Goal: Check status

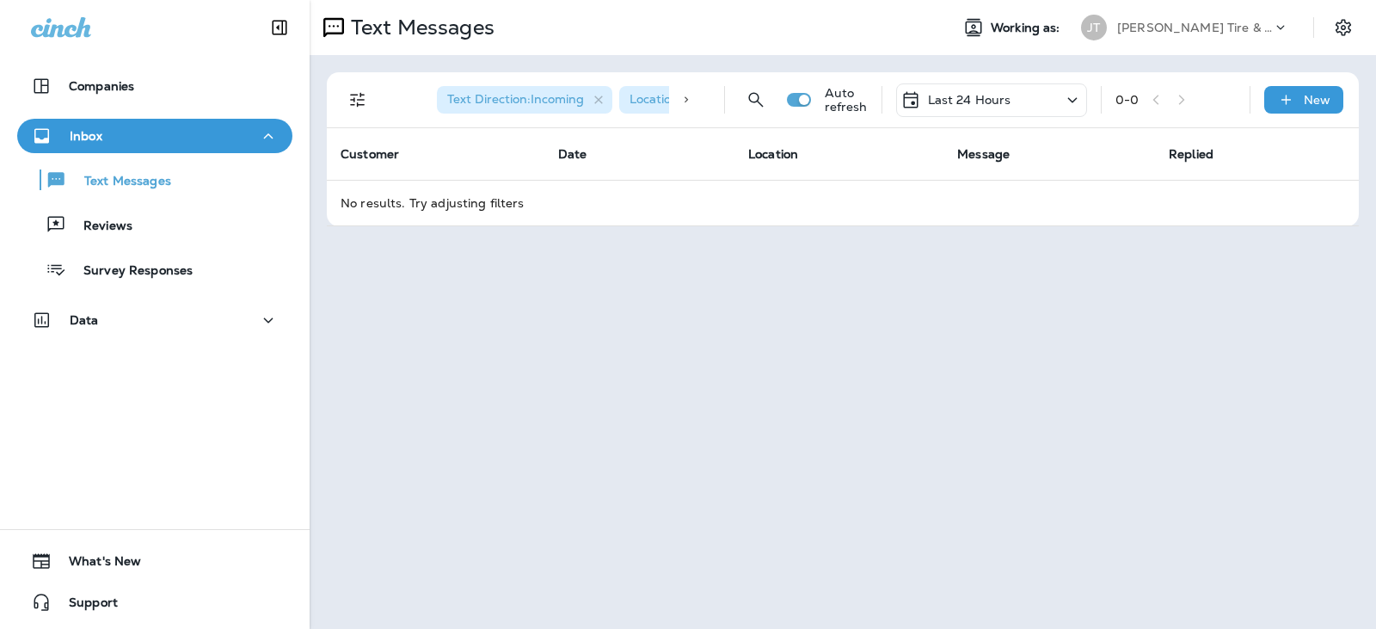
click at [986, 101] on p "Last 24 Hours" at bounding box center [969, 100] width 83 height 14
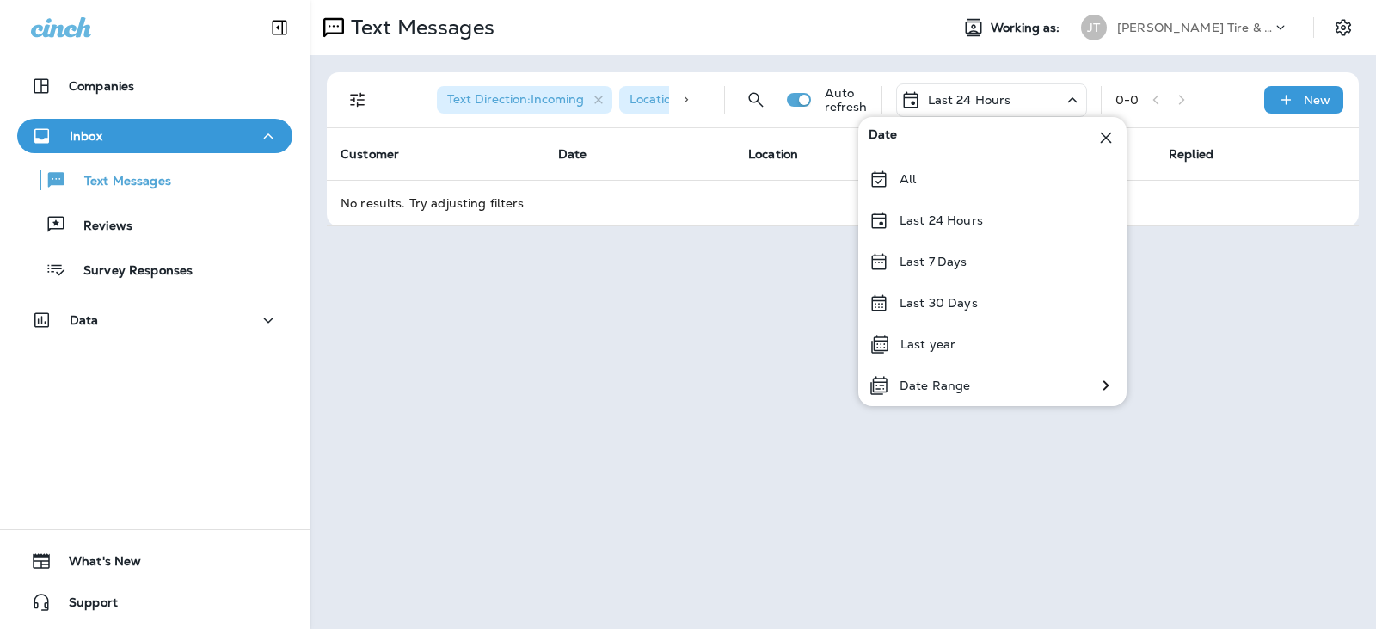
click at [942, 216] on p "Last 24 Hours" at bounding box center [940, 220] width 83 height 14
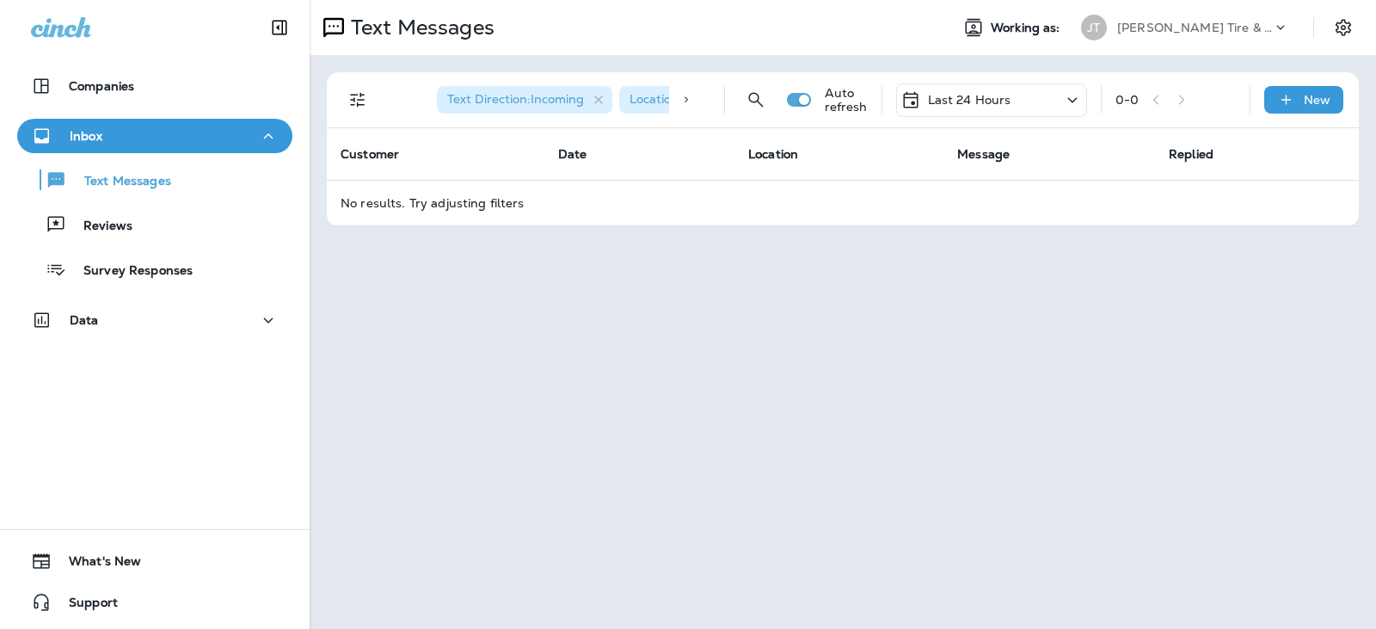
click at [1000, 103] on p "Last 24 Hours" at bounding box center [969, 100] width 83 height 14
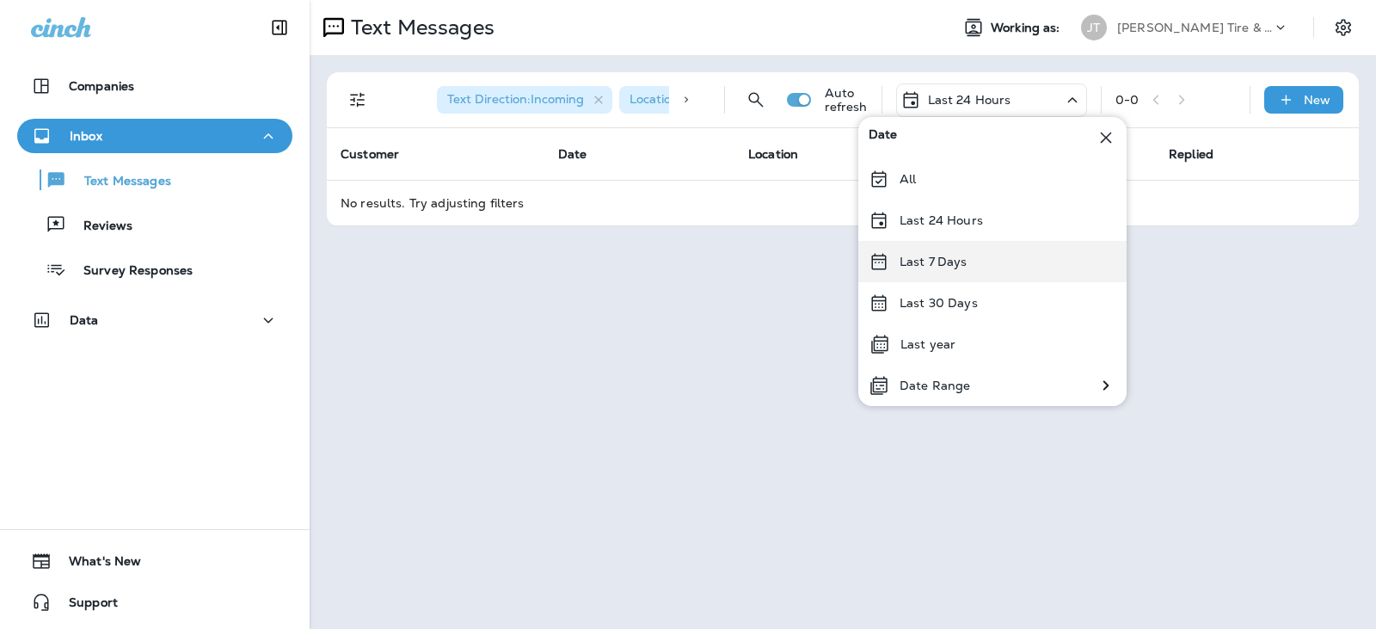
click at [957, 261] on p "Last 7 Days" at bounding box center [933, 262] width 68 height 14
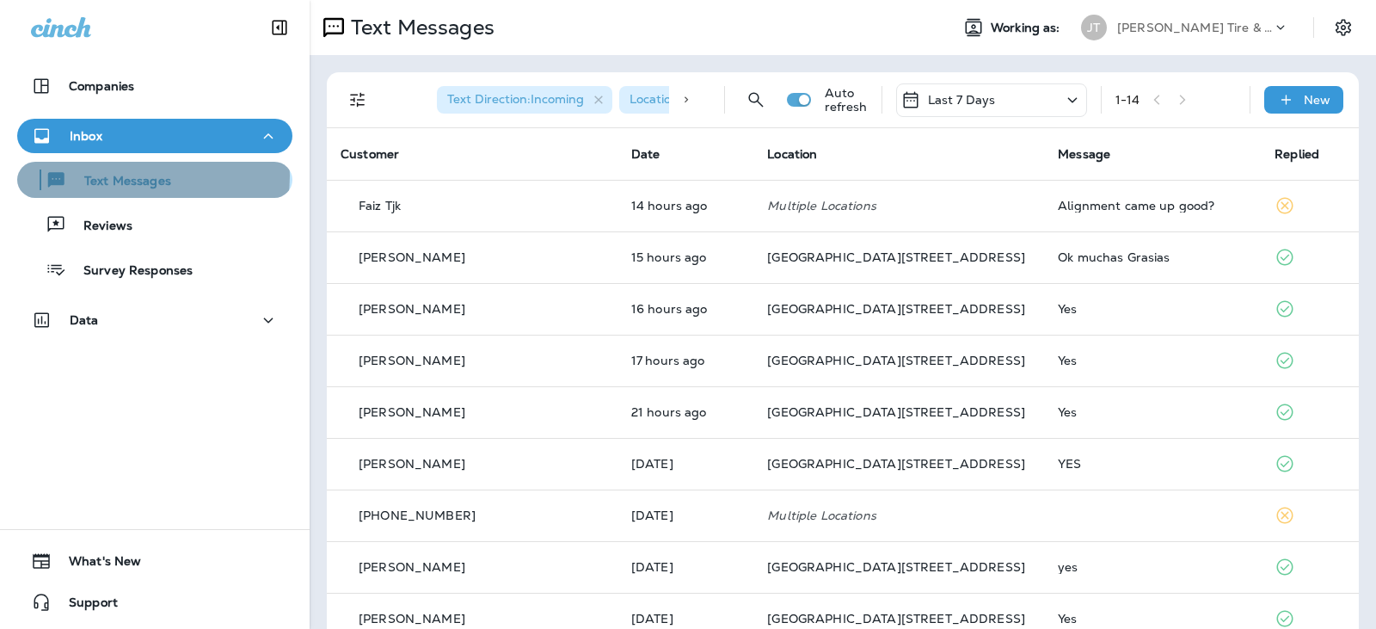
click at [152, 176] on p "Text Messages" at bounding box center [119, 182] width 104 height 16
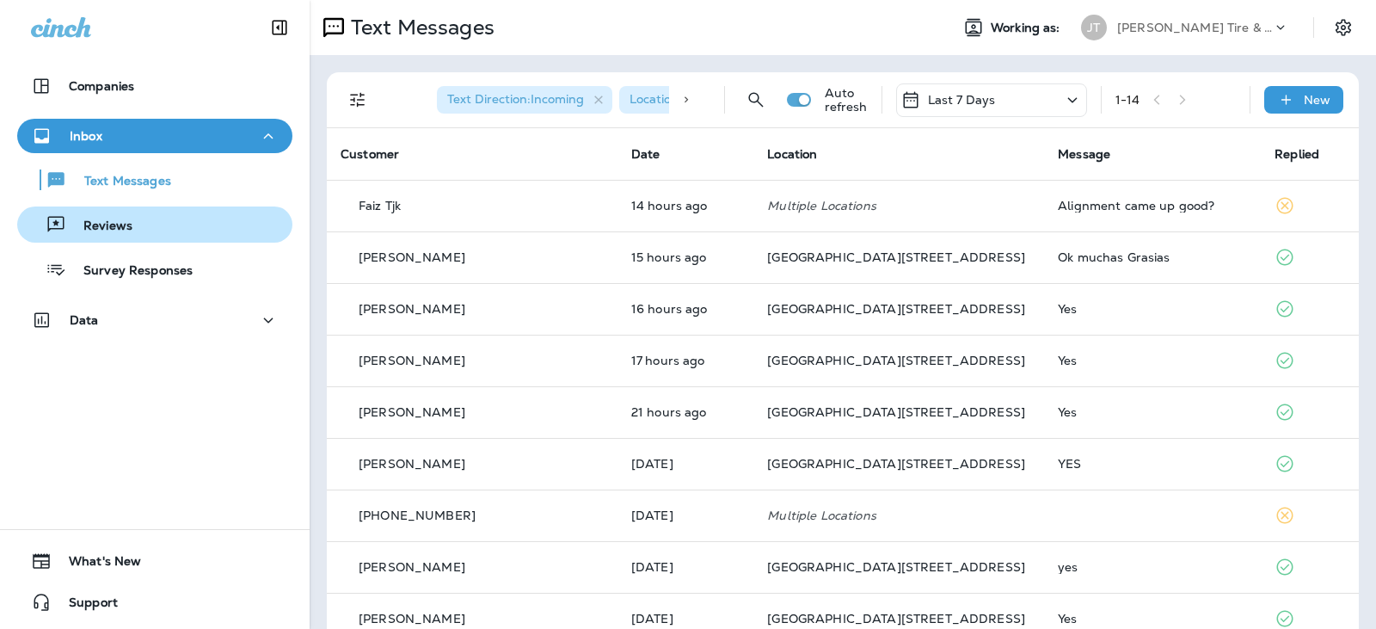
click at [135, 218] on div "Reviews" at bounding box center [154, 225] width 261 height 26
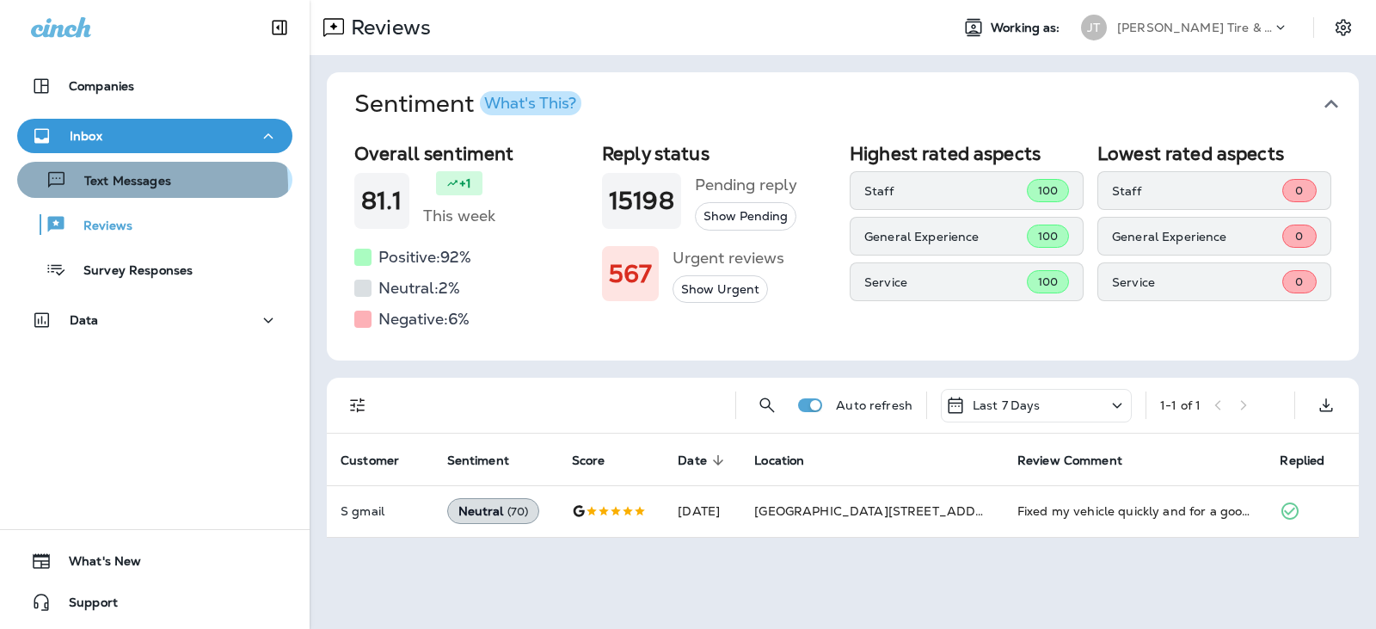
click at [151, 185] on p "Text Messages" at bounding box center [119, 182] width 104 height 16
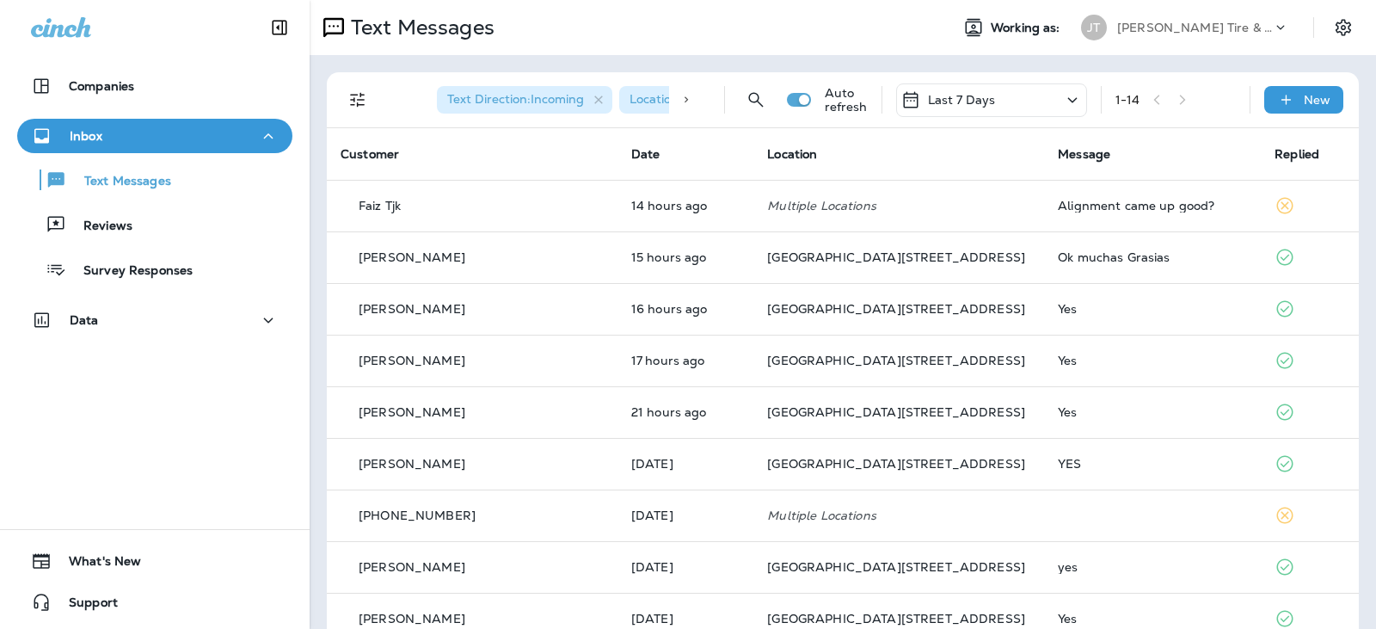
click at [991, 100] on div "Last 7 Days" at bounding box center [991, 100] width 191 height 34
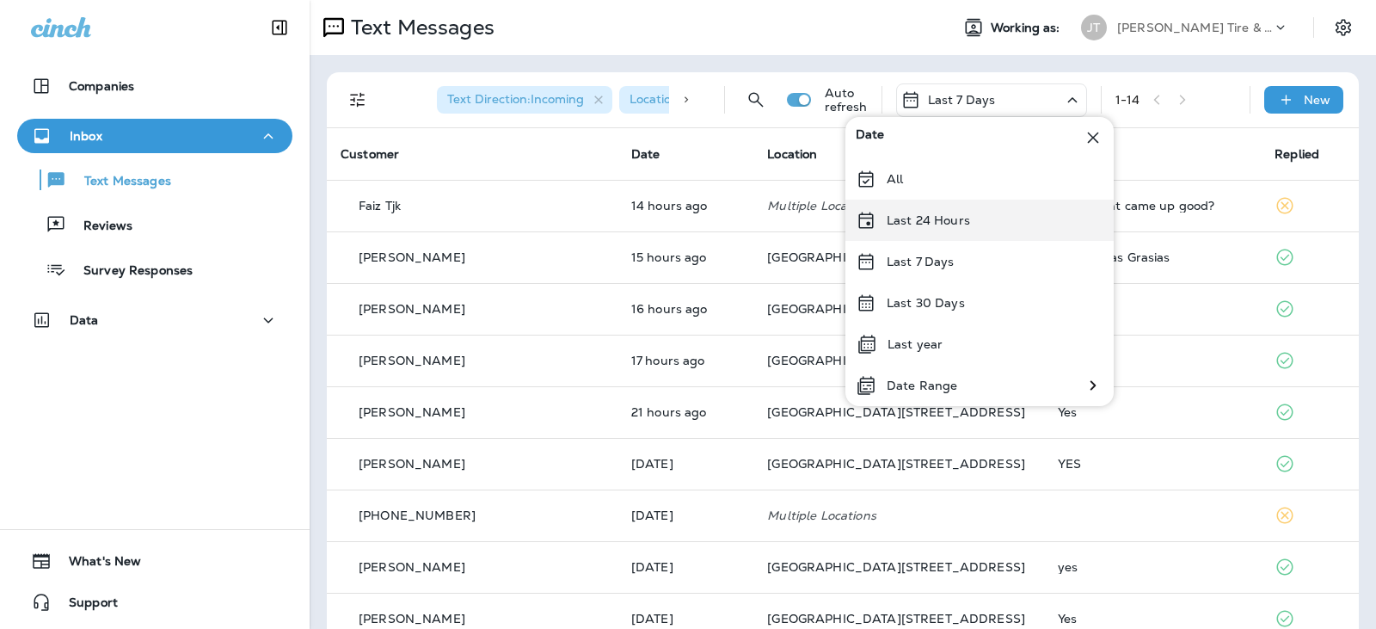
click at [939, 216] on p "Last 24 Hours" at bounding box center [928, 220] width 83 height 14
